Goal: Task Accomplishment & Management: Manage account settings

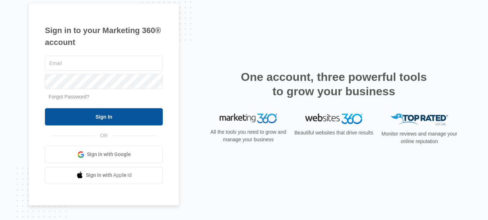
type input "[PERSON_NAME][EMAIL_ADDRESS][DOMAIN_NAME]"
click at [90, 118] on input "Sign In" at bounding box center [104, 116] width 118 height 17
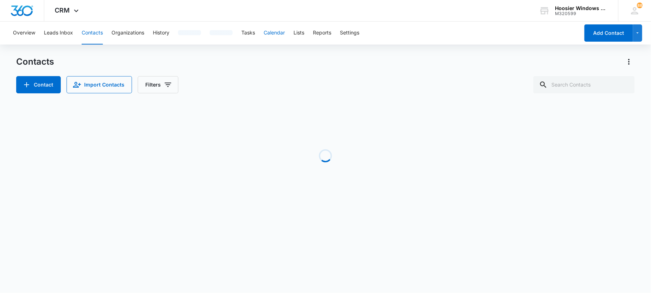
click at [285, 32] on button "Calendar" at bounding box center [273, 33] width 21 height 23
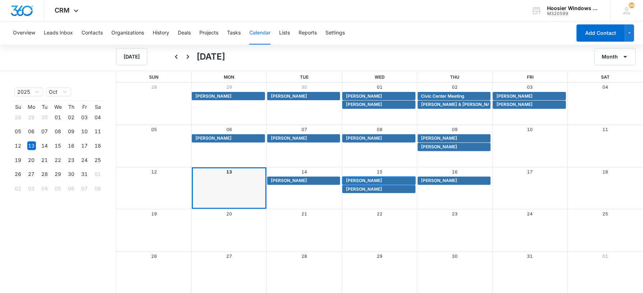
click at [359, 179] on span "Nic Lash" at bounding box center [364, 181] width 36 height 6
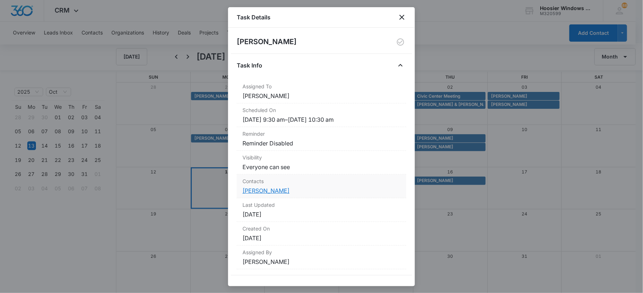
click at [256, 192] on link "Nic Lash" at bounding box center [266, 190] width 47 height 7
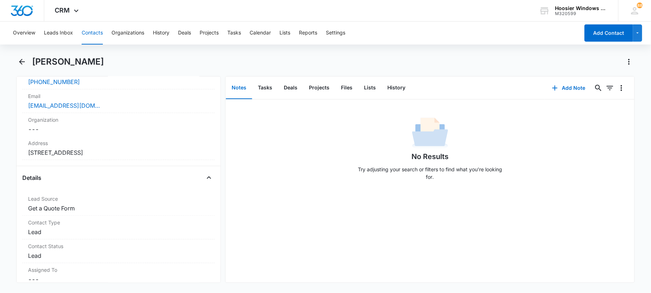
scroll to position [91, 0]
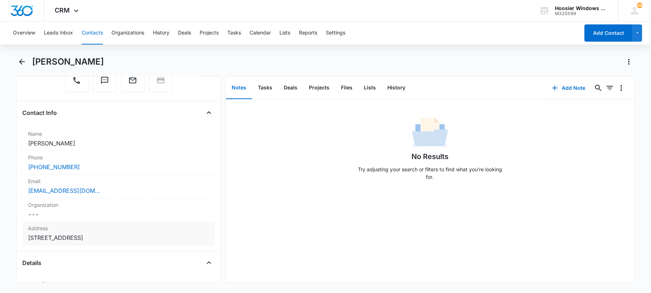
drag, startPoint x: 148, startPoint y: 239, endPoint x: 29, endPoint y: 238, distance: 119.0
click at [29, 238] on dd "Cancel Save Changes 12369 Pine Grove Ct Indianapolis IN 46236" at bounding box center [118, 238] width 181 height 9
click at [213, 117] on div "Remove NL Nic Lash Contact Info Name Cancel Save Changes Nic Lash Phone Cancel …" at bounding box center [118, 179] width 205 height 207
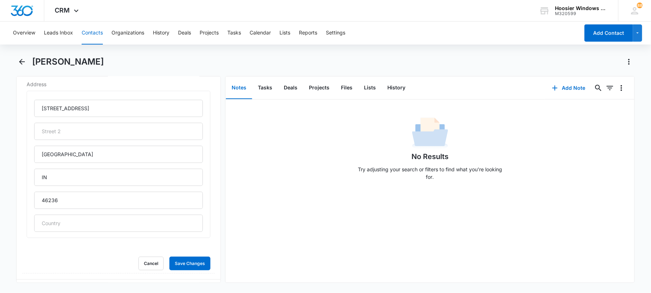
scroll to position [0, 0]
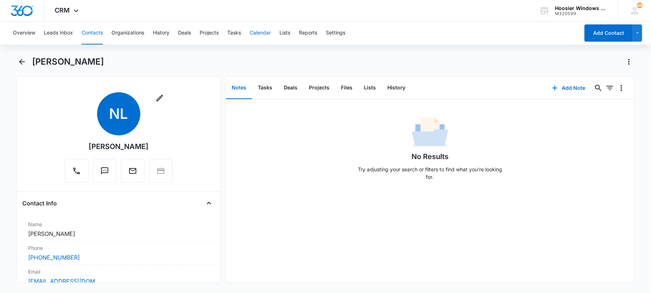
click at [266, 35] on button "Calendar" at bounding box center [259, 33] width 21 height 23
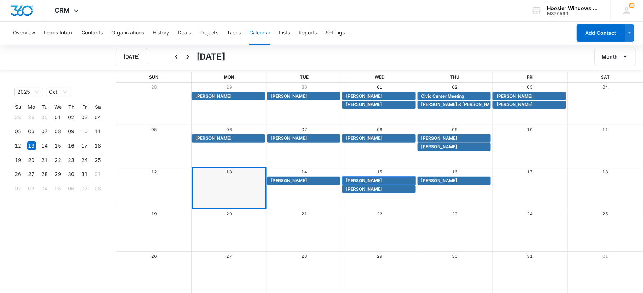
click at [361, 180] on span "Nic Lash" at bounding box center [364, 181] width 36 height 6
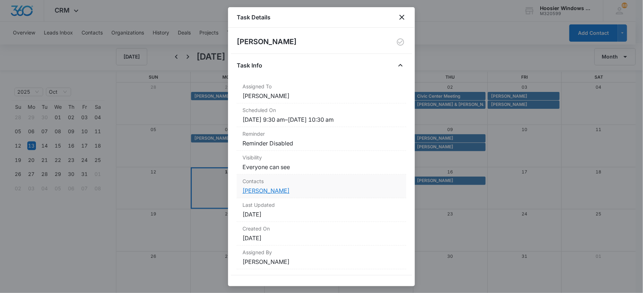
click at [256, 190] on link "Nic Lash" at bounding box center [266, 190] width 47 height 7
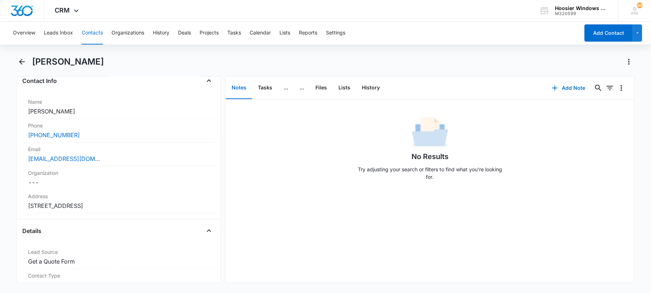
scroll to position [157, 0]
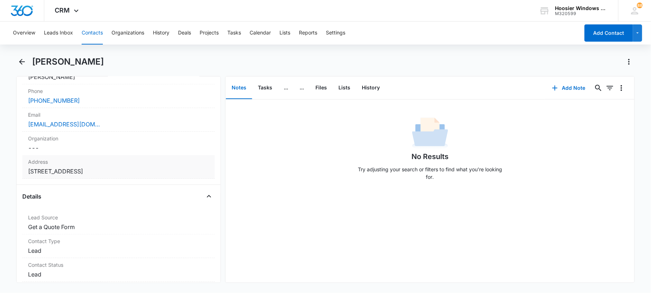
drag, startPoint x: 153, startPoint y: 170, endPoint x: 27, endPoint y: 170, distance: 125.5
click at [27, 170] on div "Address Cancel Save Changes 12369 Pine Grove Ct Indianapolis IN 46236" at bounding box center [118, 167] width 192 height 24
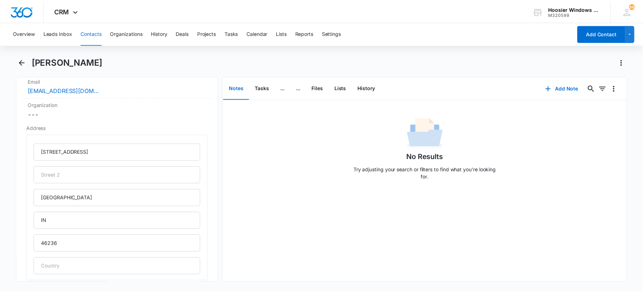
scroll to position [197, 0]
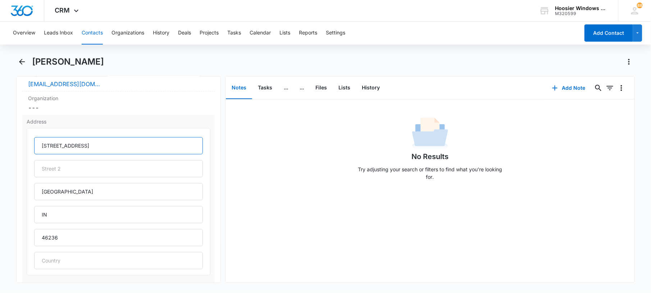
drag, startPoint x: 95, startPoint y: 145, endPoint x: 40, endPoint y: 146, distance: 55.7
click at [40, 146] on input "12369 Pine Grove Ct" at bounding box center [118, 145] width 169 height 17
click at [28, 29] on button "Overview" at bounding box center [24, 33] width 22 height 23
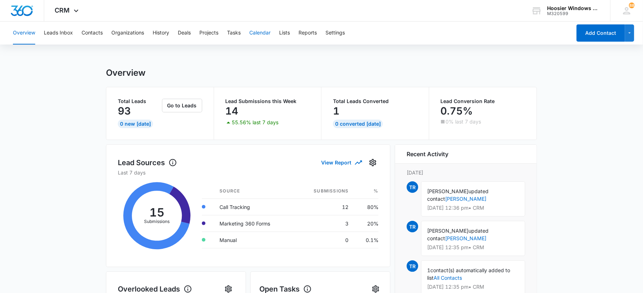
click at [263, 29] on button "Calendar" at bounding box center [259, 33] width 21 height 23
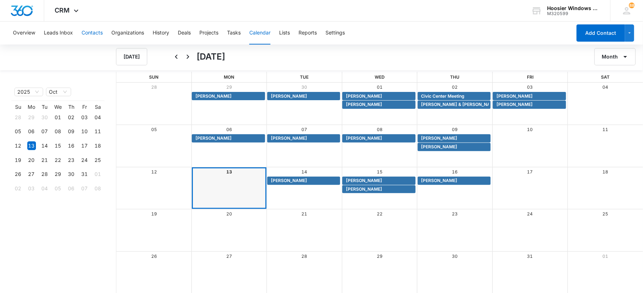
click at [102, 33] on button "Contacts" at bounding box center [92, 33] width 21 height 23
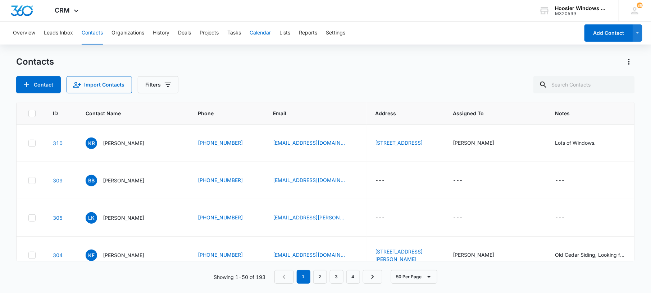
click at [263, 33] on button "Calendar" at bounding box center [259, 33] width 21 height 23
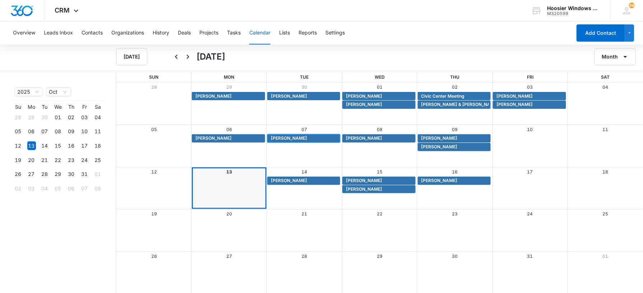
click at [292, 140] on span "Bob Ridge" at bounding box center [305, 138] width 68 height 6
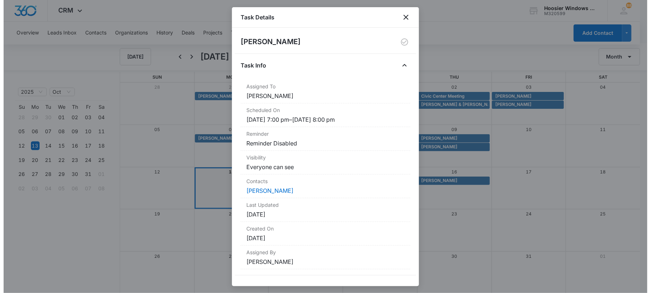
scroll to position [5, 0]
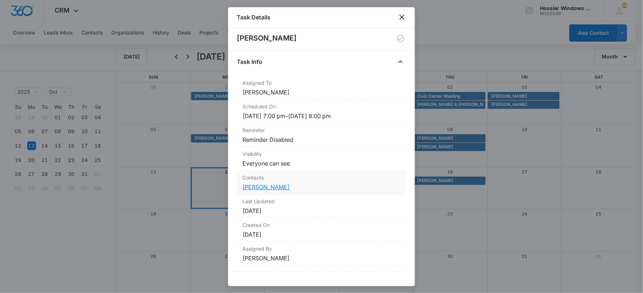
click at [255, 185] on link "Bob Ridge" at bounding box center [266, 187] width 47 height 7
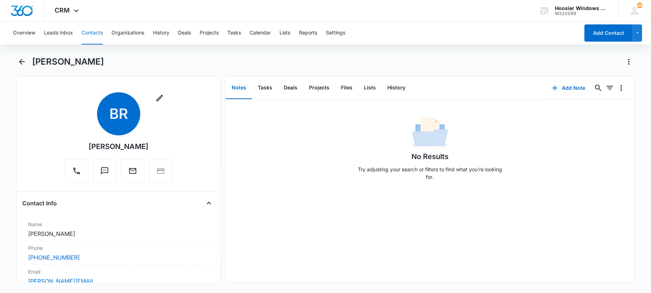
scroll to position [106, 0]
